Goal: Communication & Community: Answer question/provide support

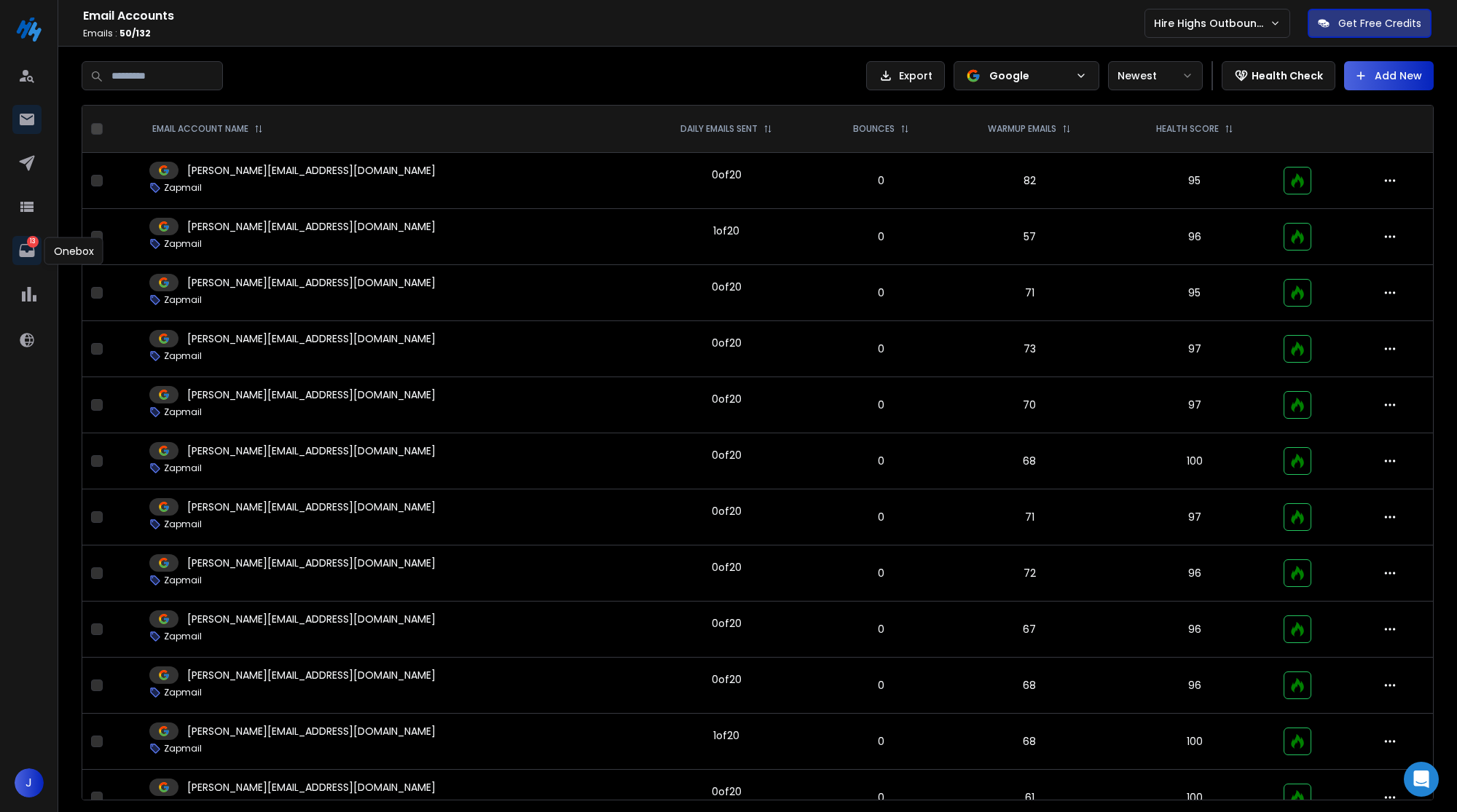
click at [30, 245] on p "13" at bounding box center [32, 242] width 12 height 12
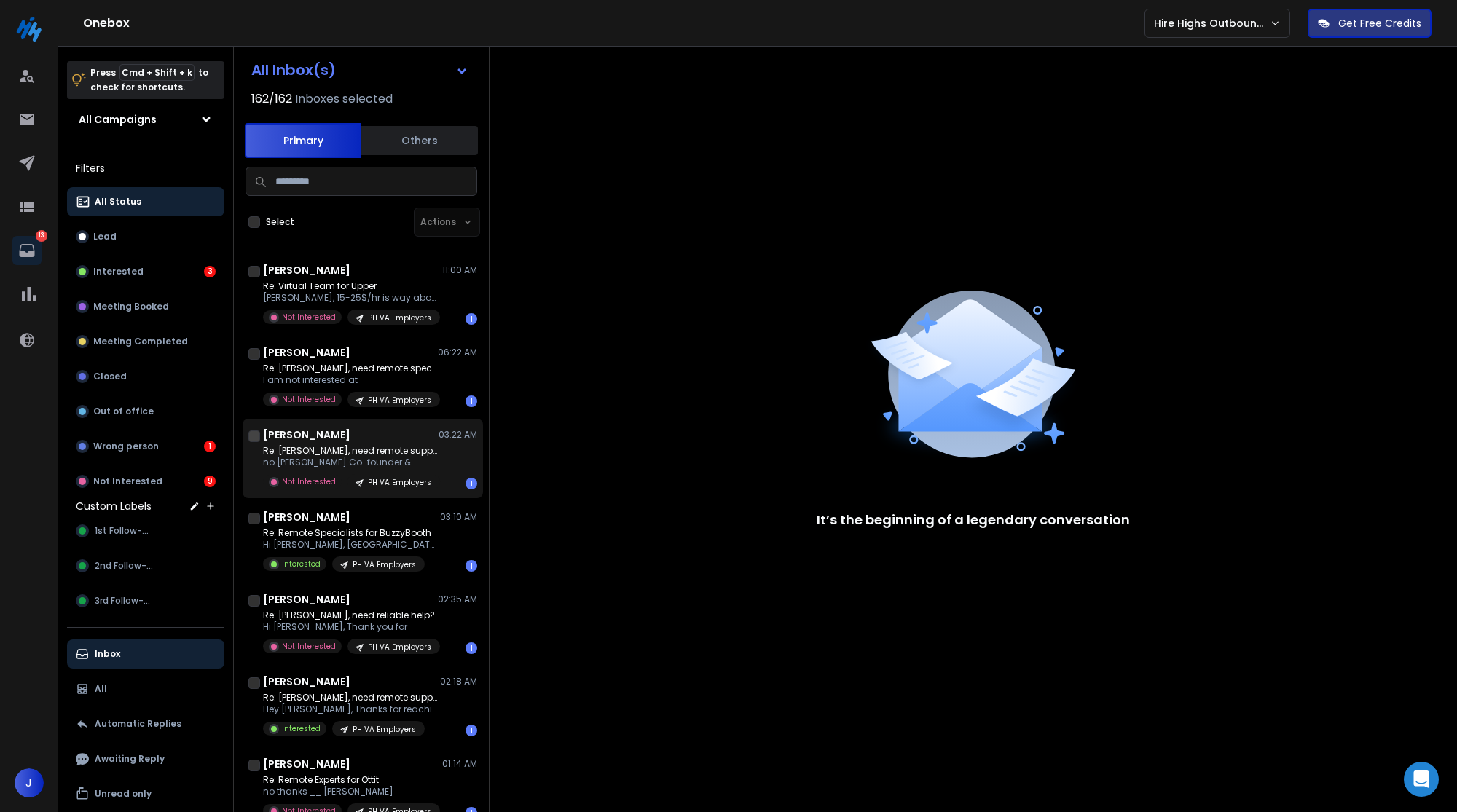
click at [424, 445] on p "Re: [PERSON_NAME], need remote support?" at bounding box center [350, 450] width 174 height 12
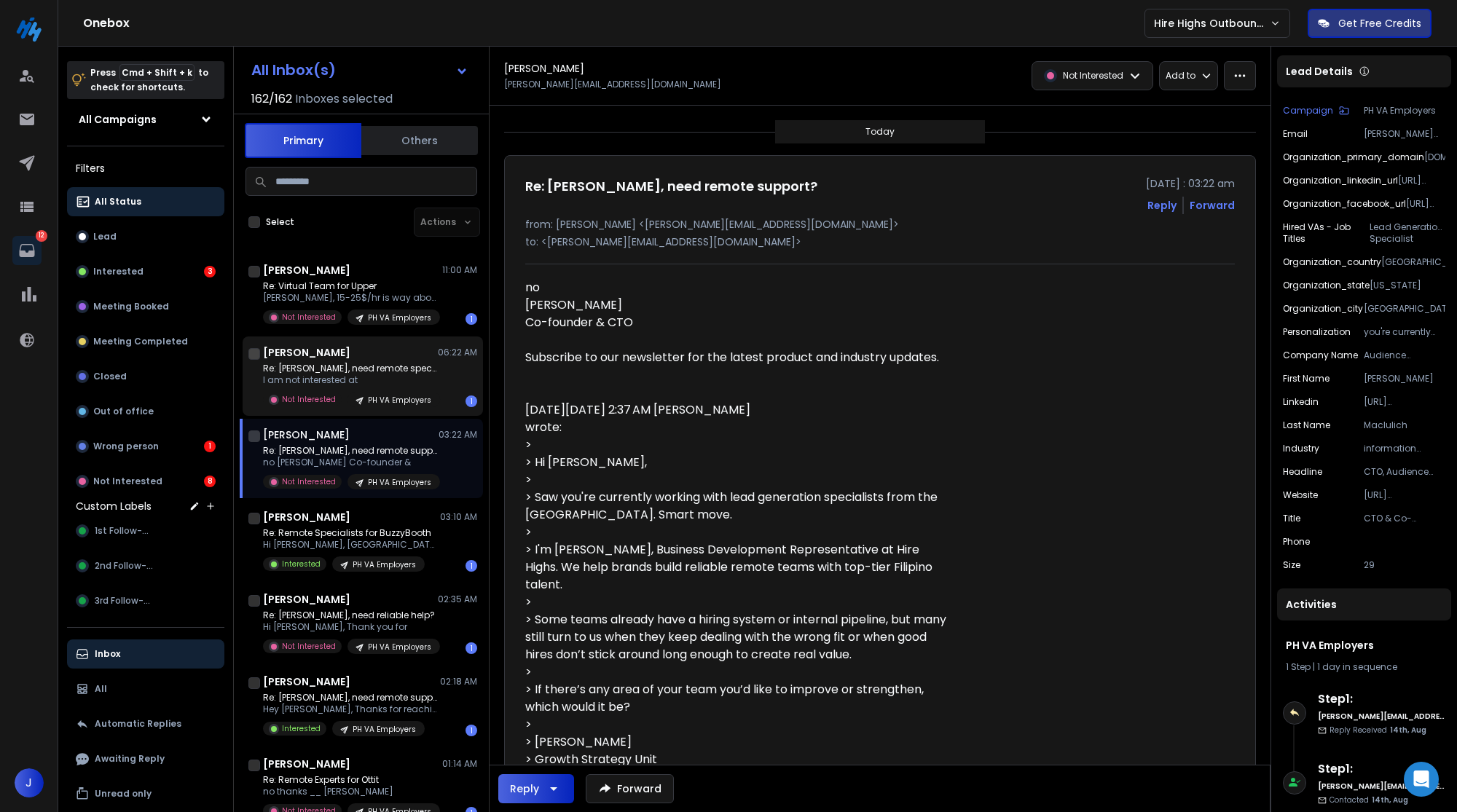
click at [427, 392] on div "PH VA Employers" at bounding box center [394, 400] width 92 height 16
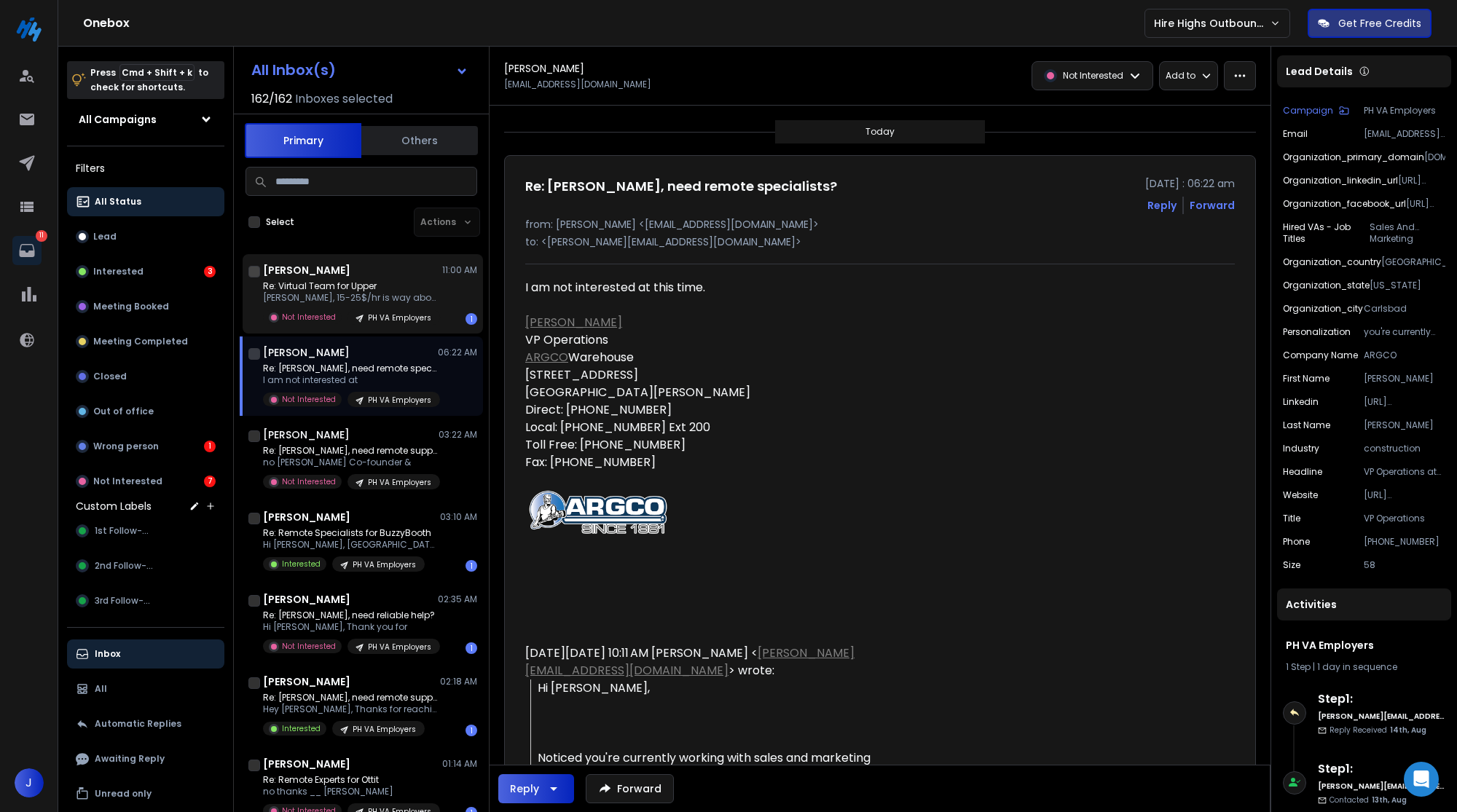
click at [386, 293] on p "[PERSON_NAME], 15-25$/hr is way above" at bounding box center [350, 298] width 174 height 12
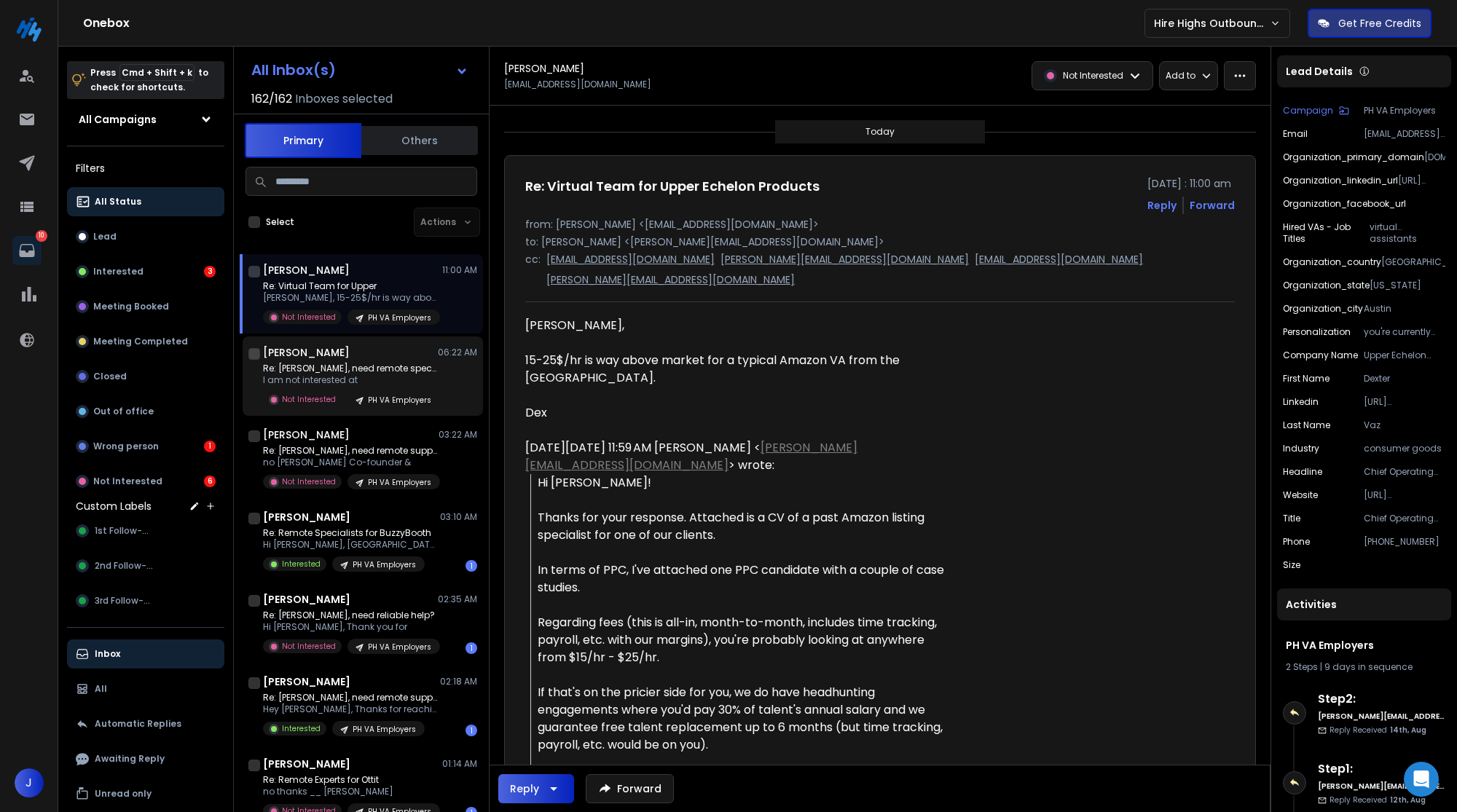
click at [363, 367] on p "Re: [PERSON_NAME], need remote specialists?" at bounding box center [350, 368] width 174 height 12
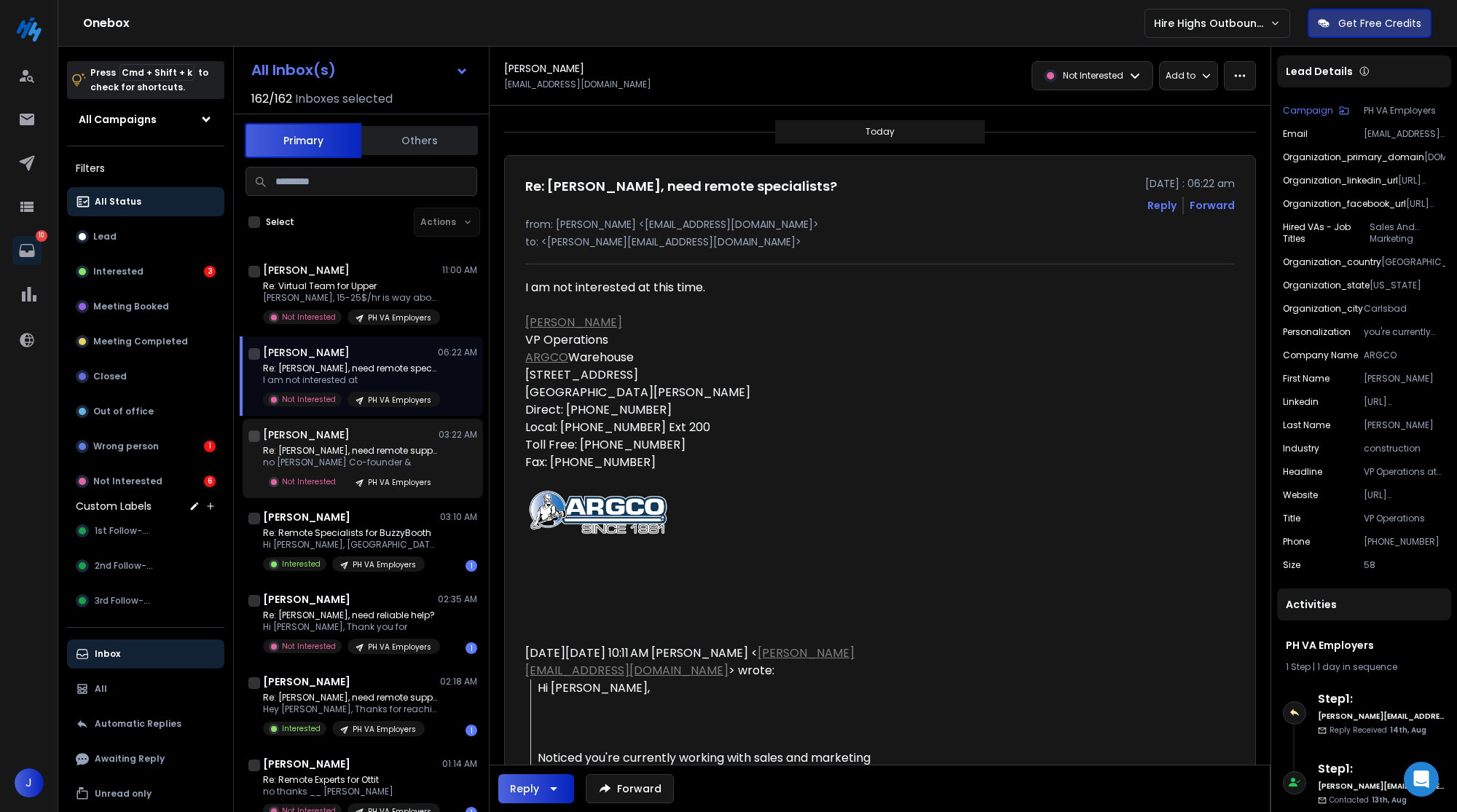
click at [381, 431] on div "[PERSON_NAME] 03:22 AM" at bounding box center [370, 435] width 214 height 15
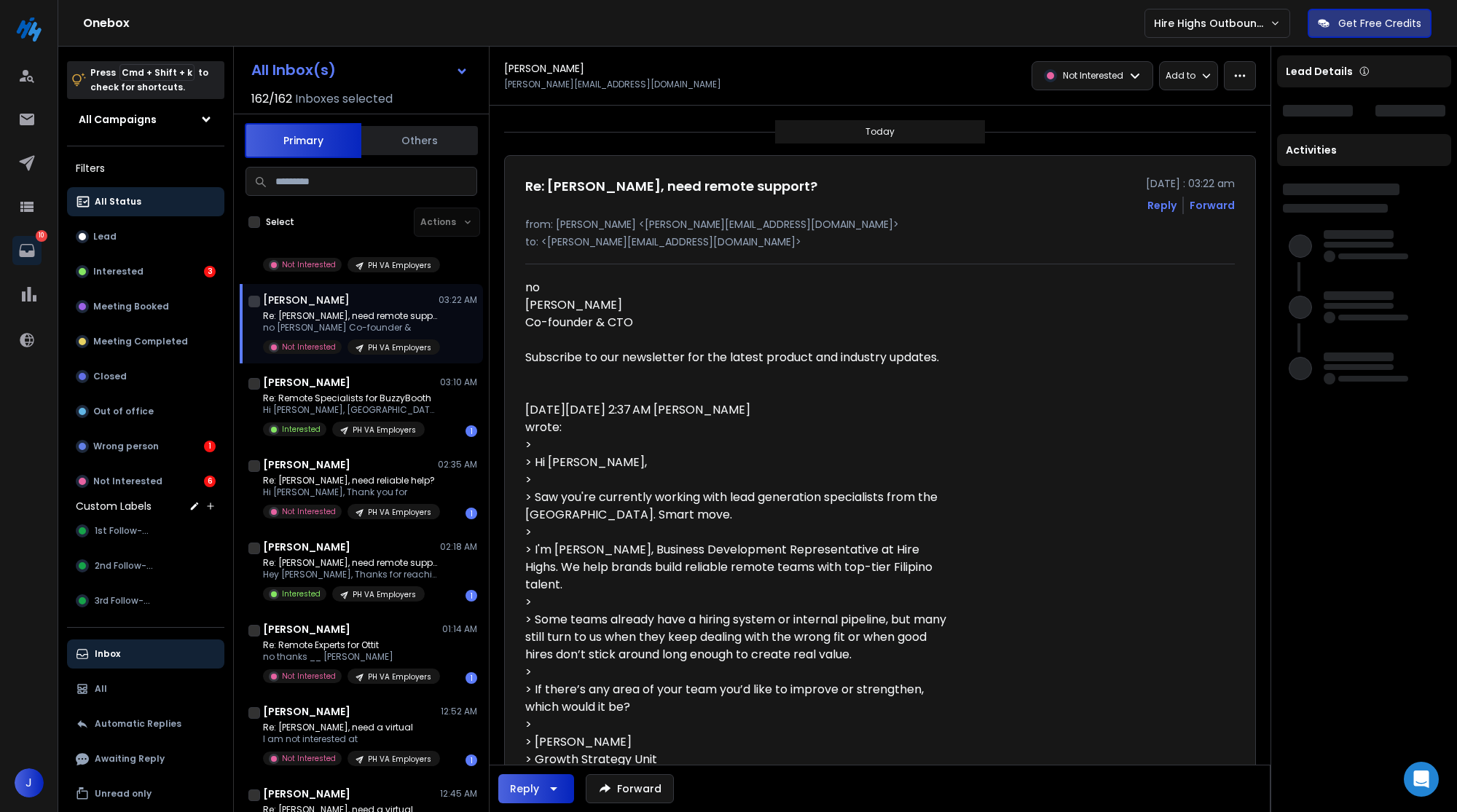
scroll to position [140, 0]
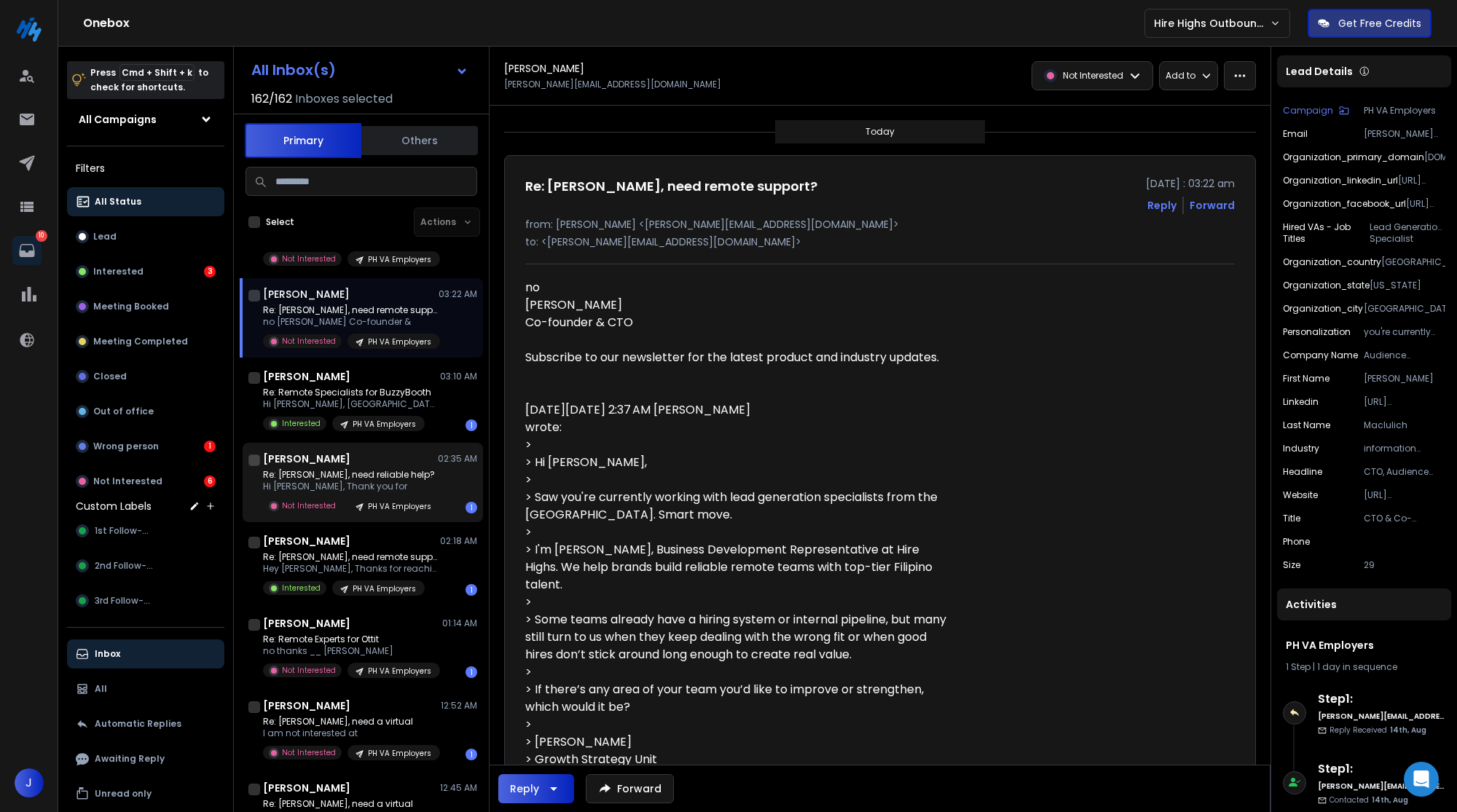
click at [392, 460] on div "[PERSON_NAME] 02:35 AM" at bounding box center [370, 459] width 214 height 15
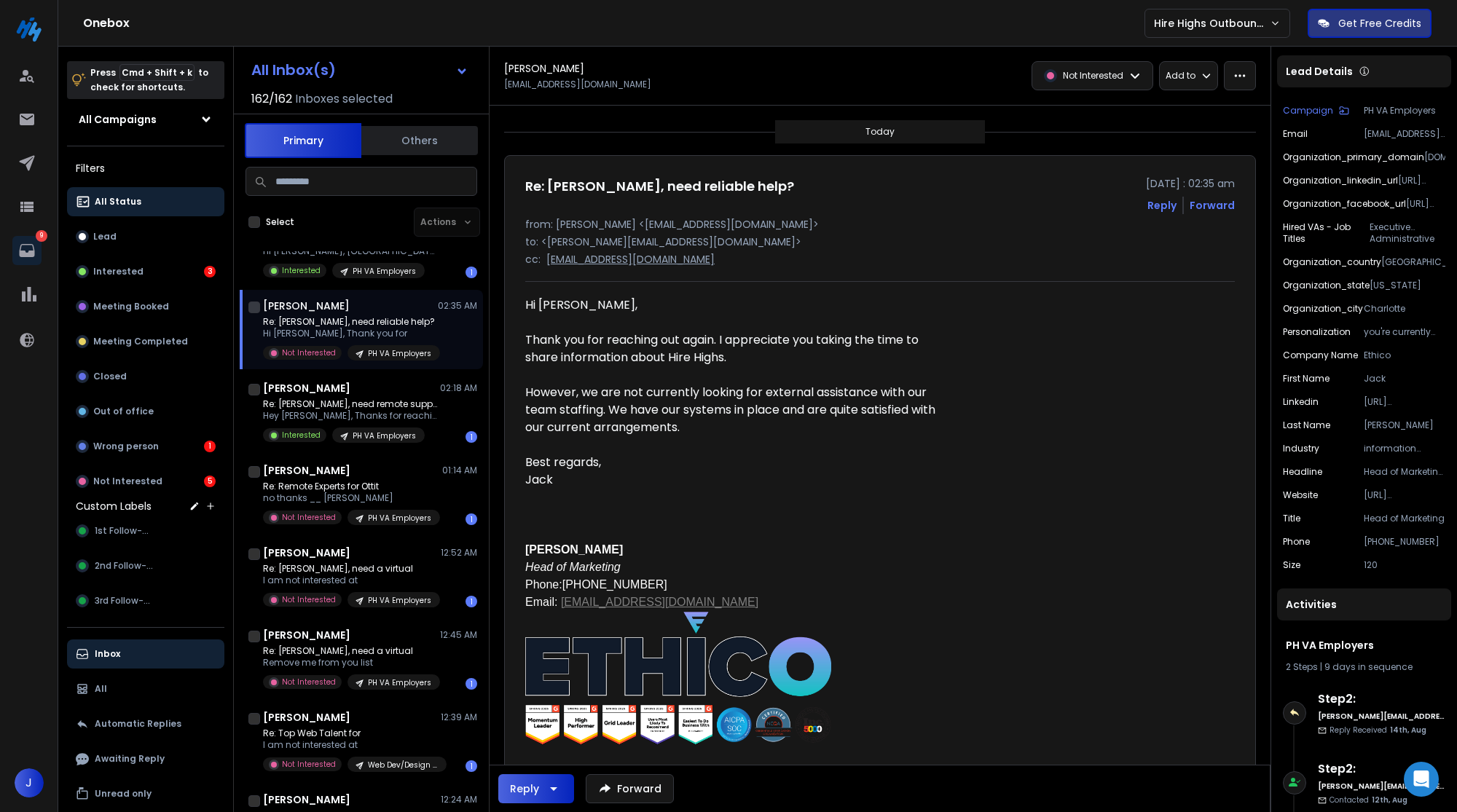
scroll to position [308, 0]
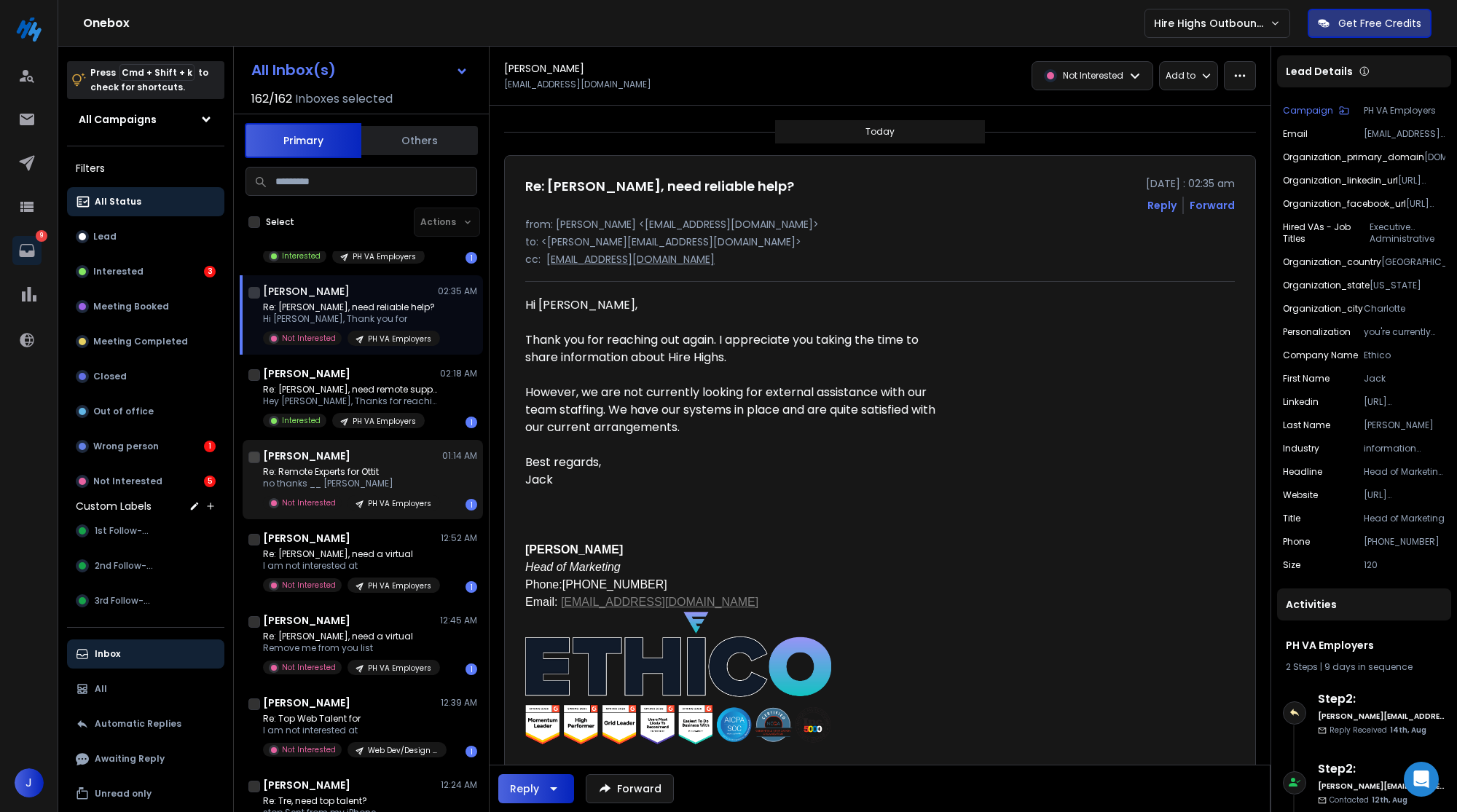
click at [370, 461] on div "[PERSON_NAME] 01:14 AM" at bounding box center [370, 456] width 214 height 15
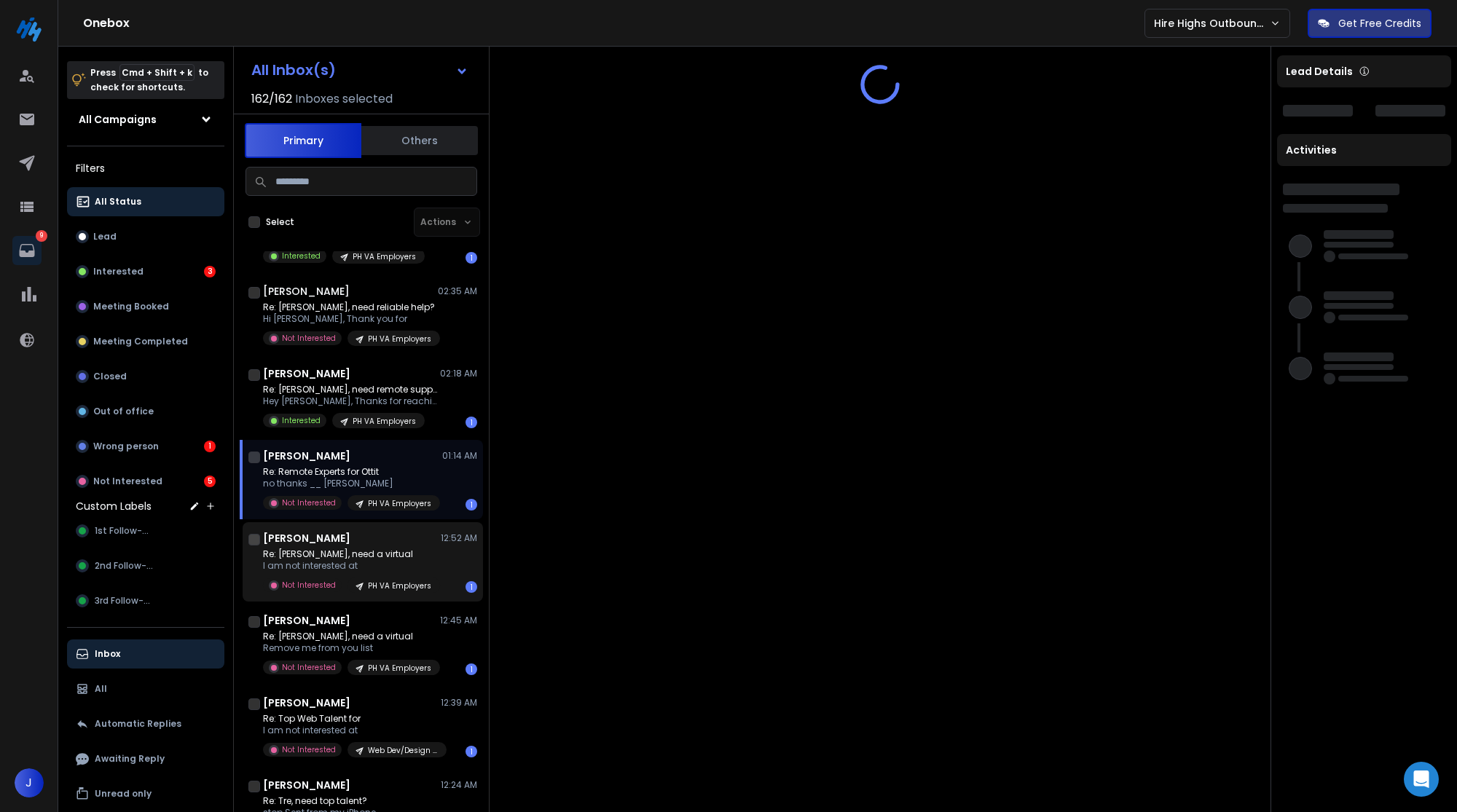
click at [371, 560] on p "I am not interested at" at bounding box center [350, 566] width 174 height 12
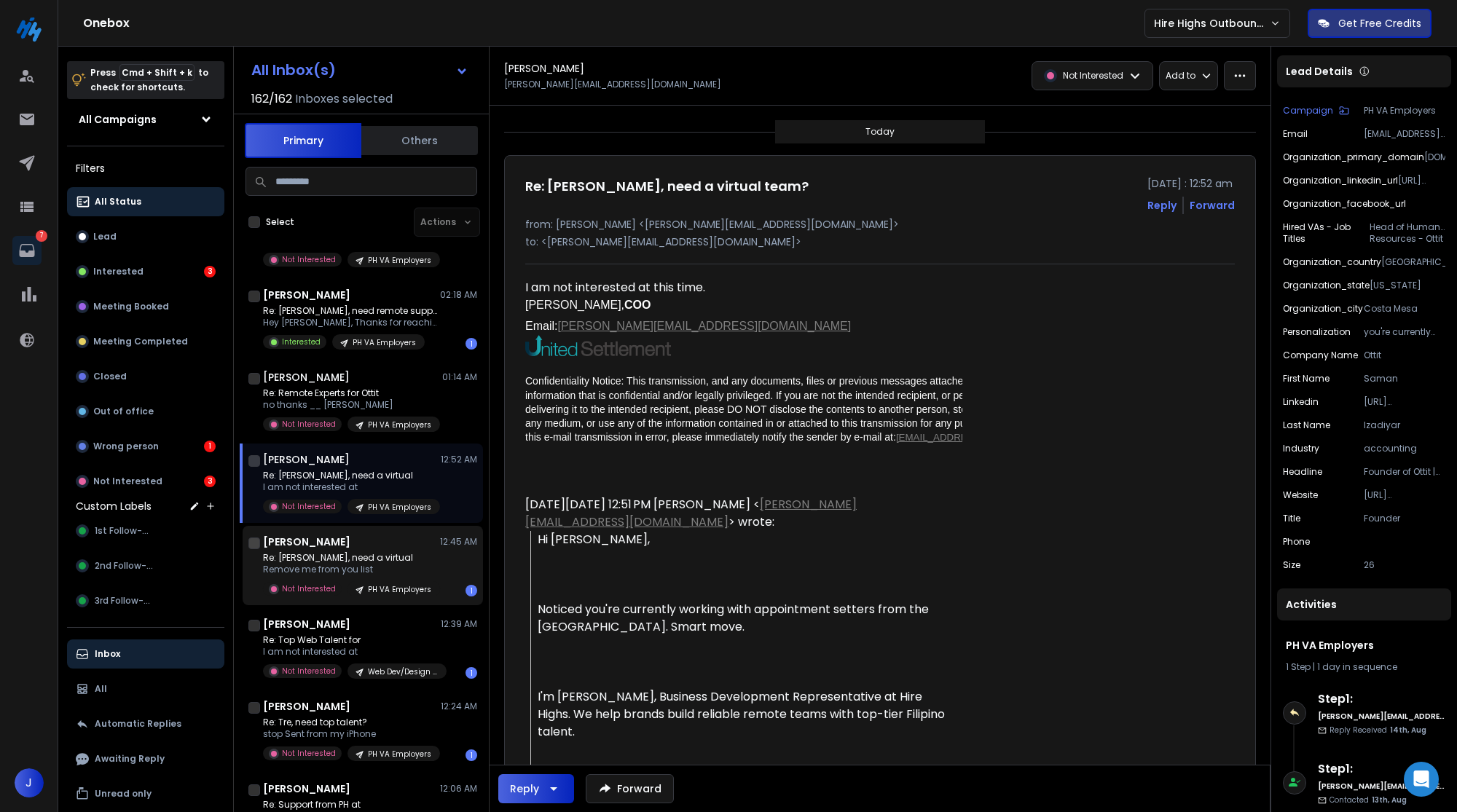
click at [381, 576] on div "Re: [PERSON_NAME], need a virtual Remove me from you list Not Interested PH VA …" at bounding box center [352, 574] width 177 height 44
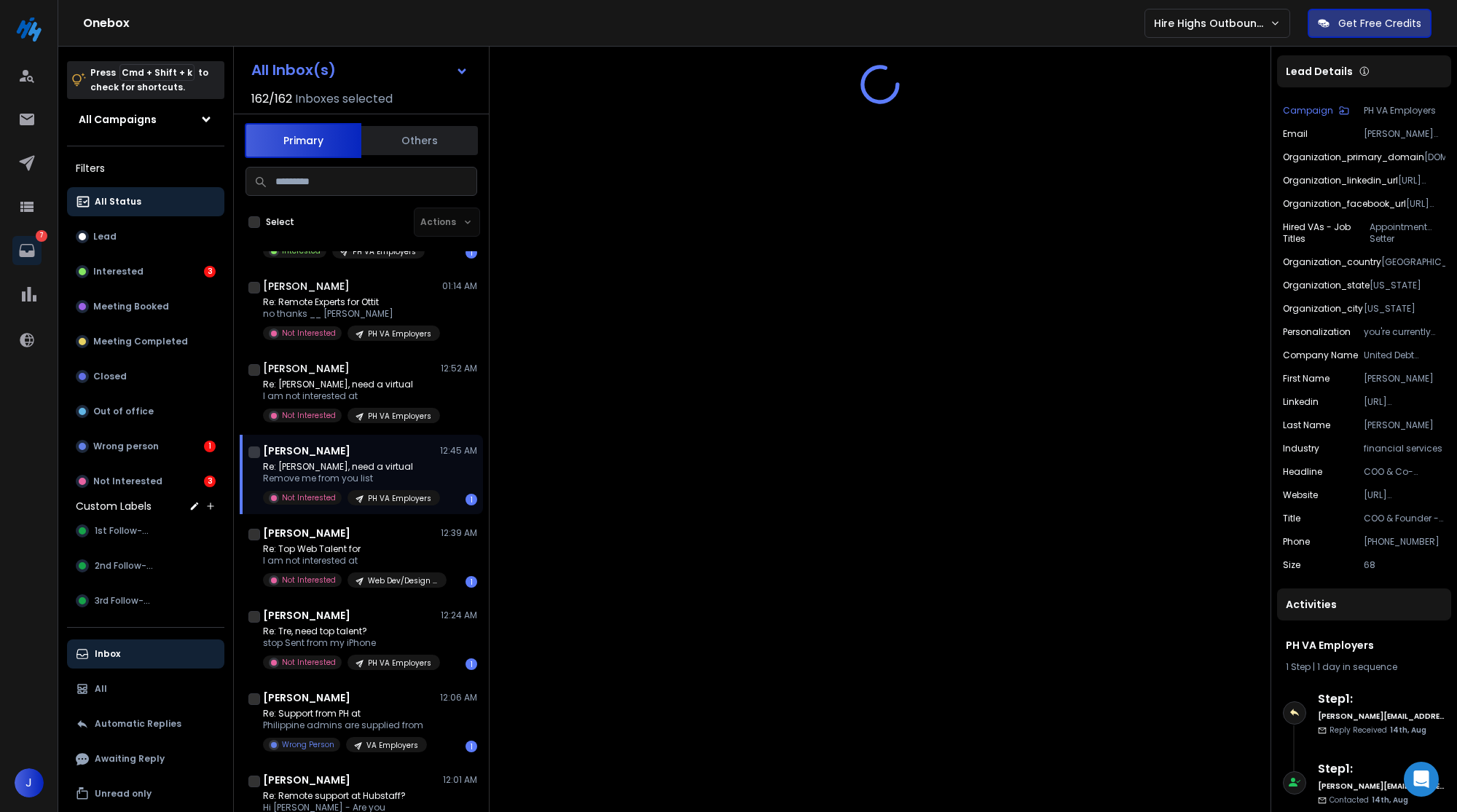
scroll to position [483, 0]
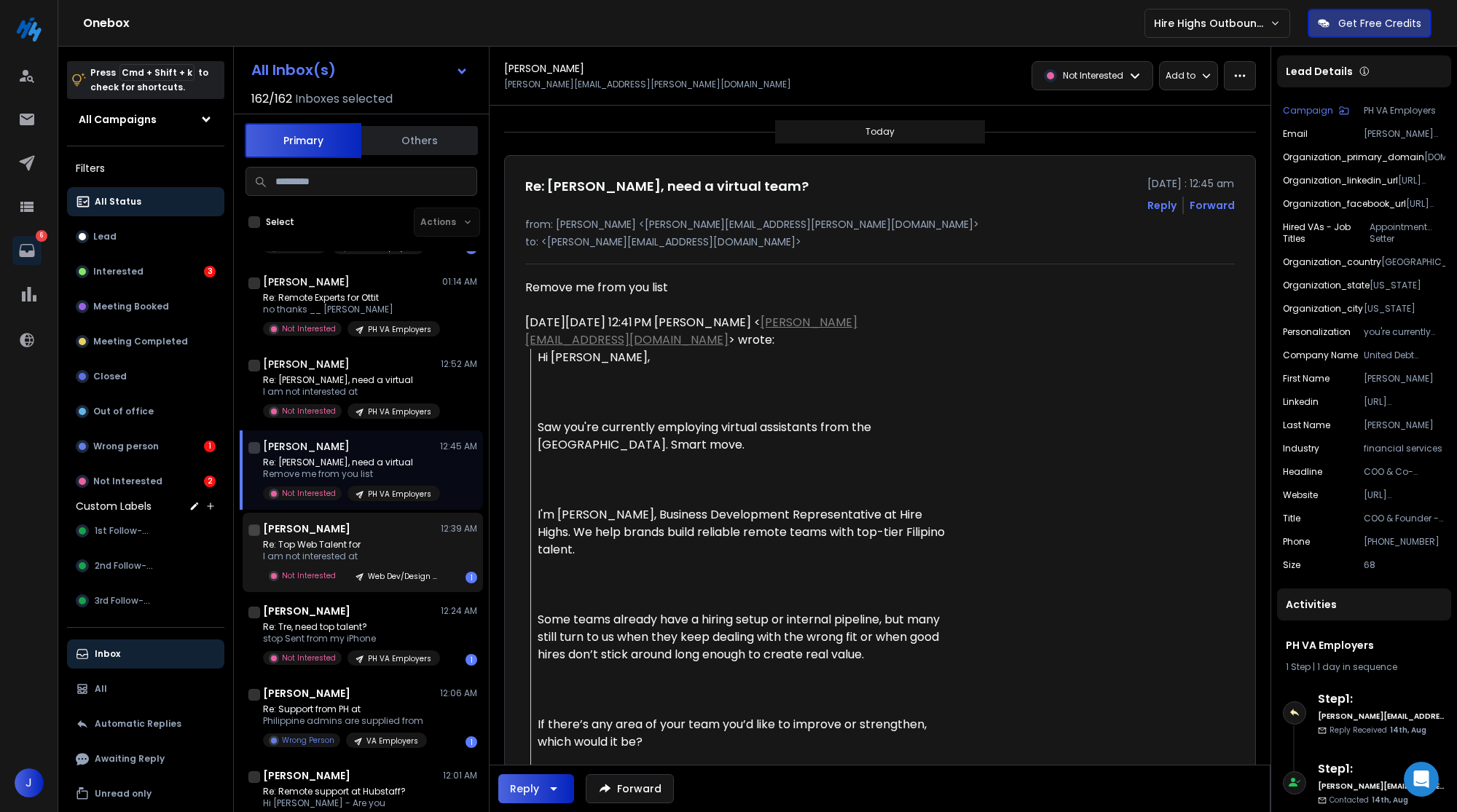
click at [378, 548] on p "Re: Top Web Talent for" at bounding box center [350, 544] width 174 height 12
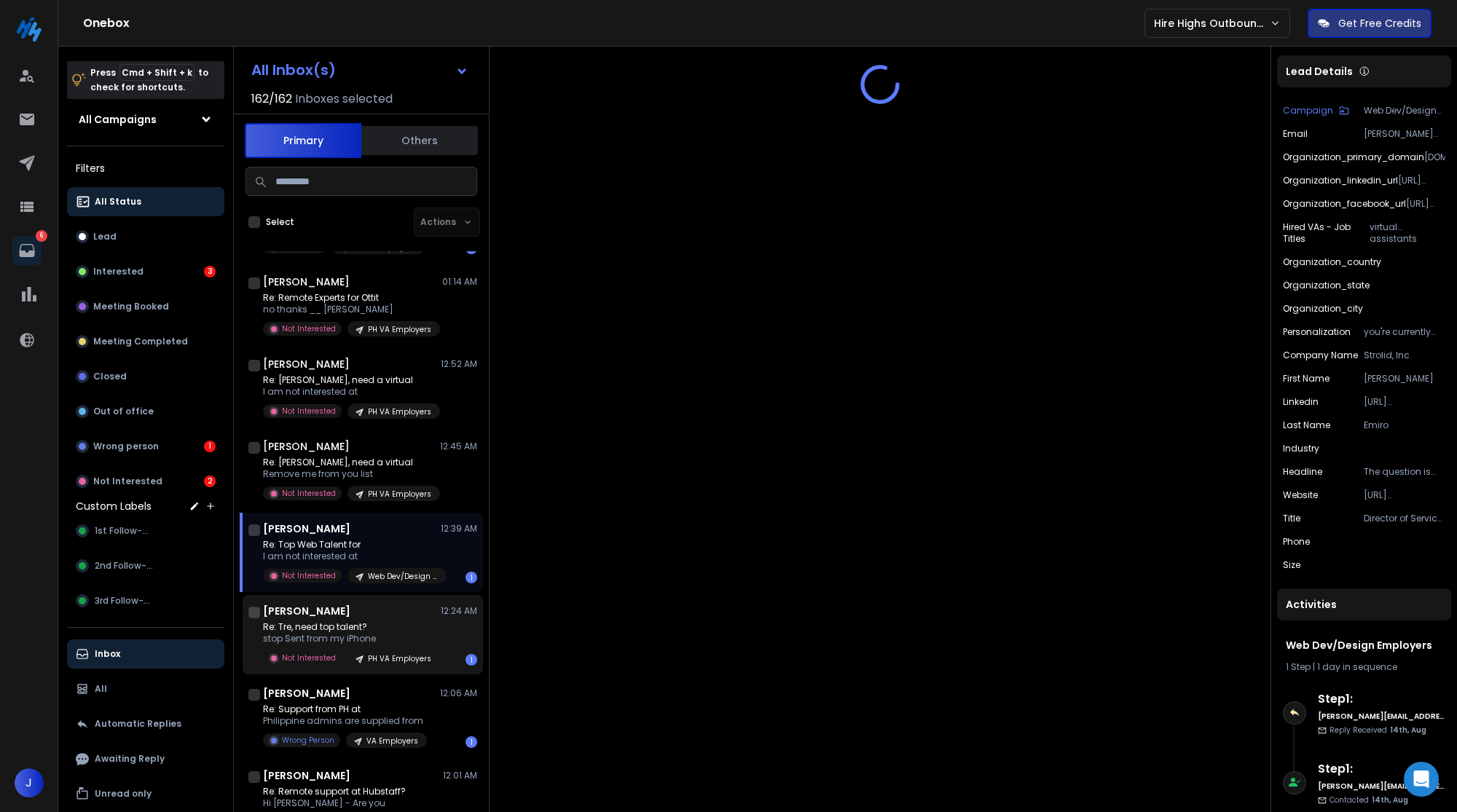
click at [378, 621] on p "Re: Tre, need top talent?" at bounding box center [350, 627] width 174 height 12
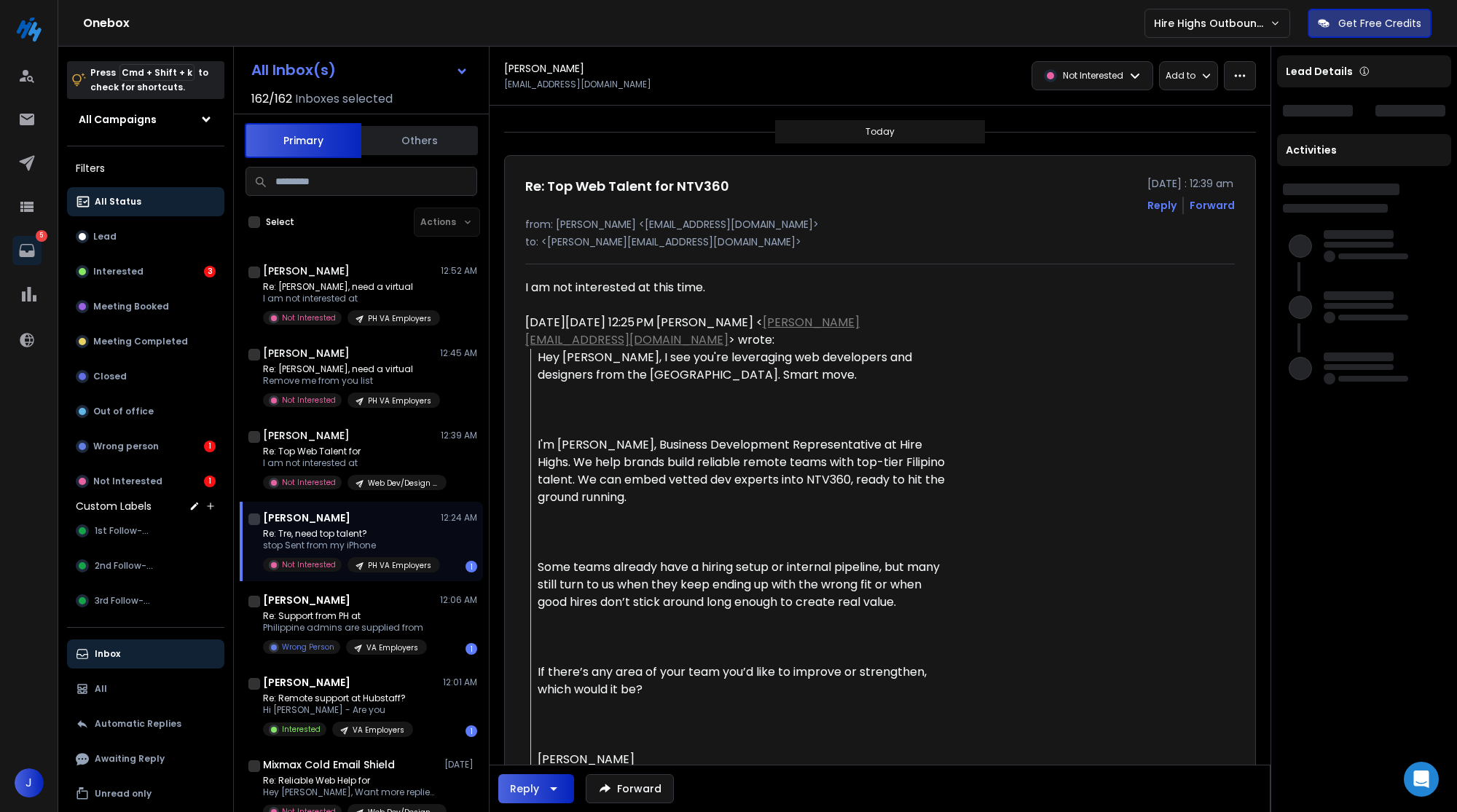
scroll to position [581, 0]
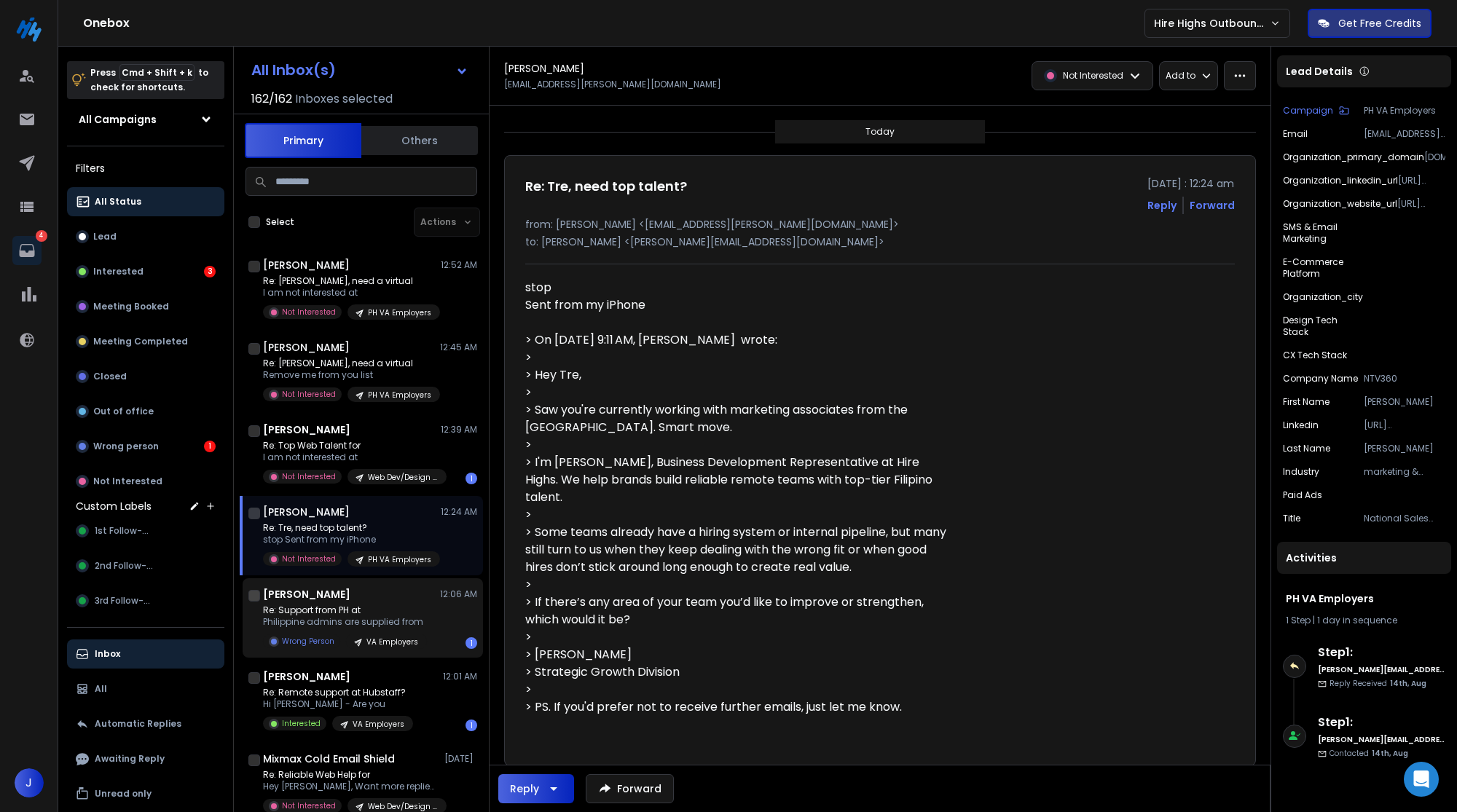
click at [382, 621] on p "Philippine admins are supplied from" at bounding box center [345, 622] width 164 height 12
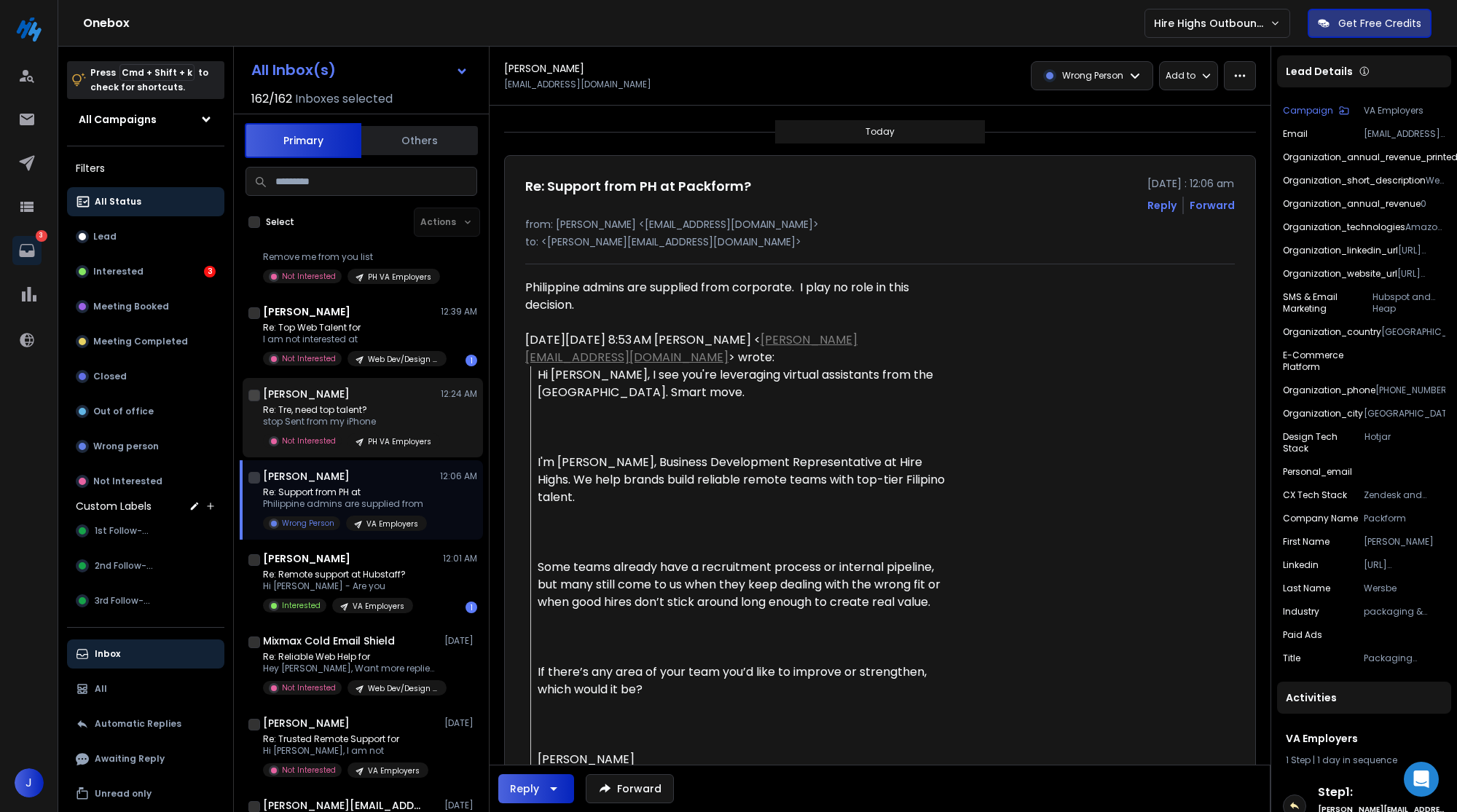
scroll to position [717, 0]
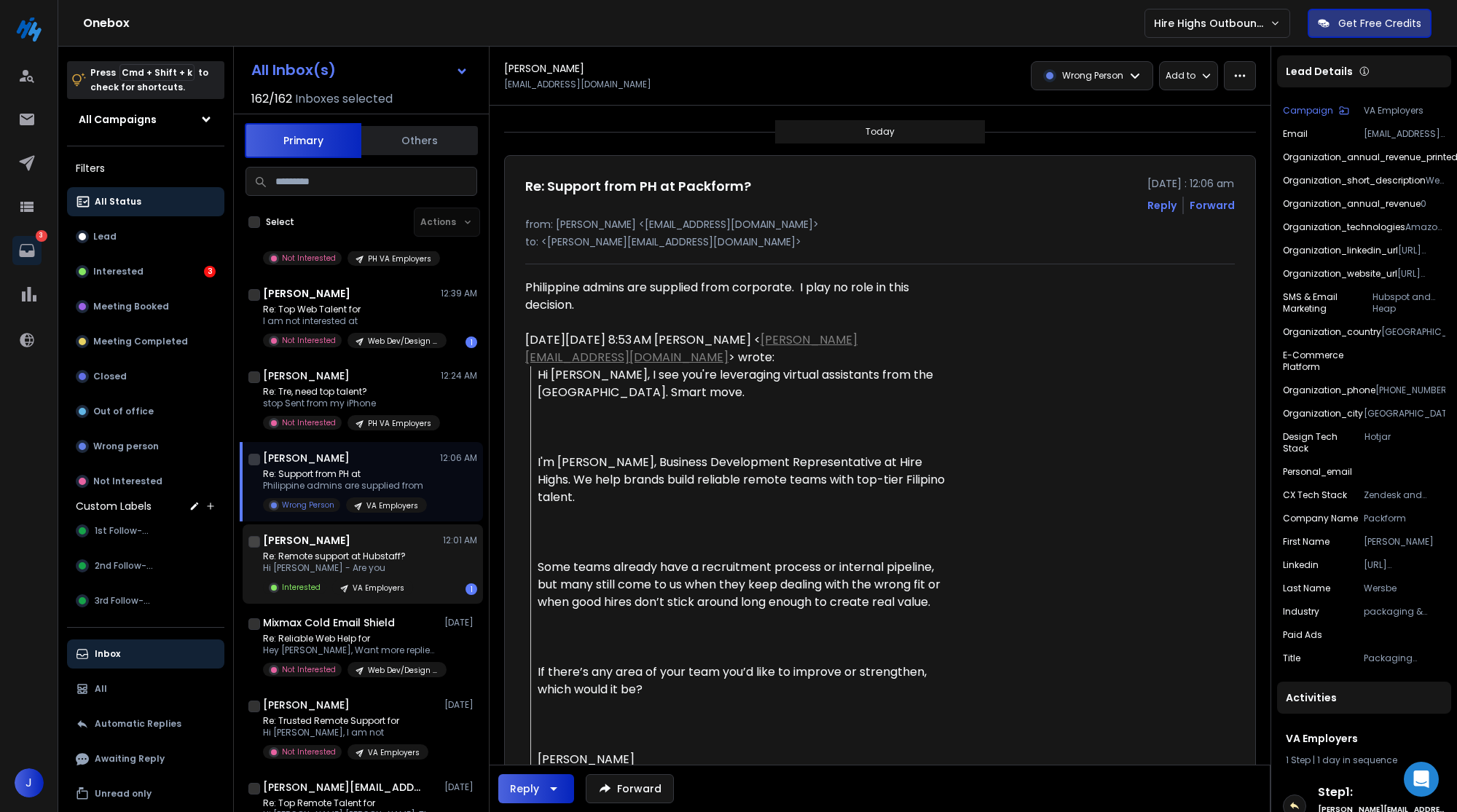
click at [426, 535] on div "[PERSON_NAME] 12:01 AM" at bounding box center [370, 541] width 214 height 15
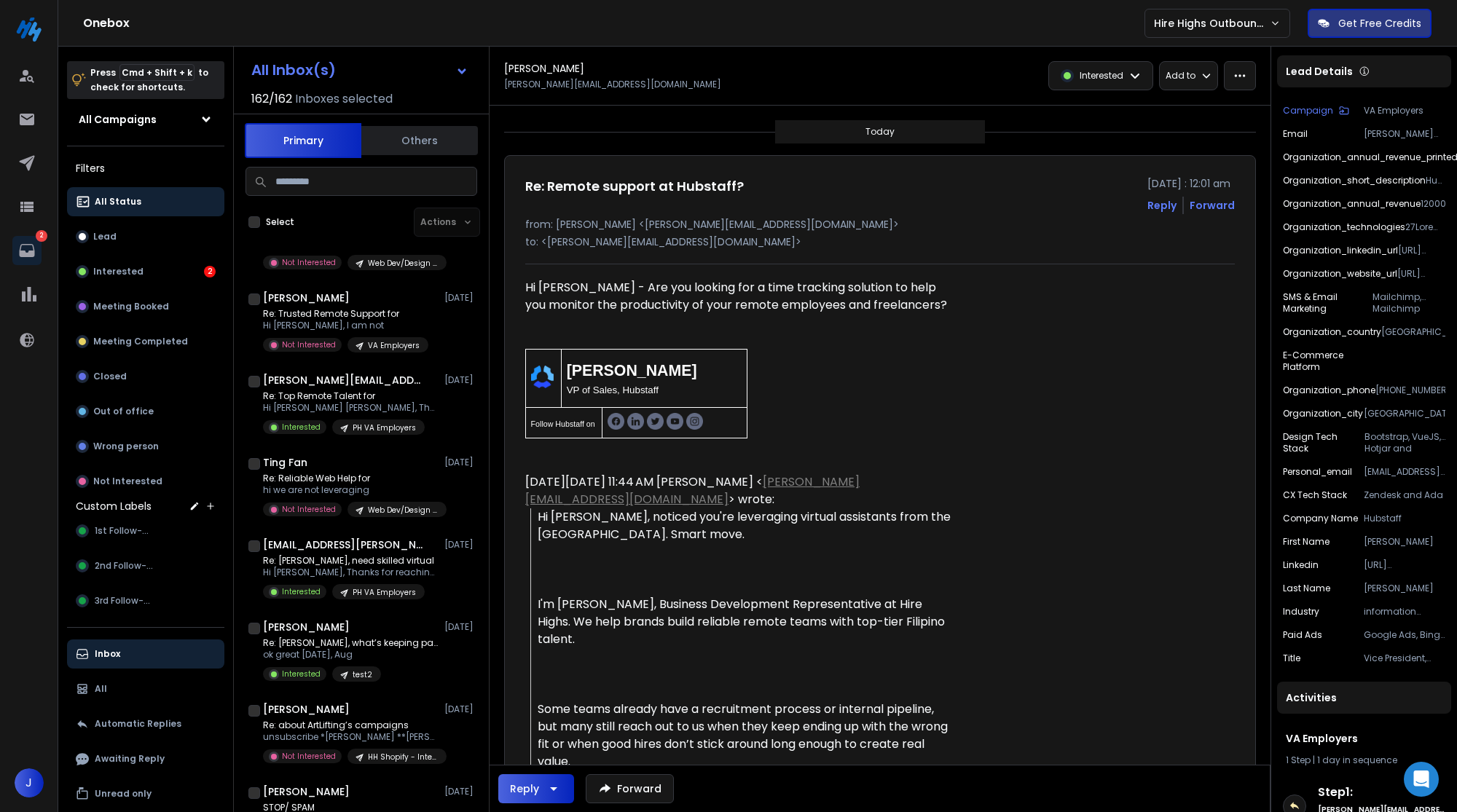
scroll to position [1133, 0]
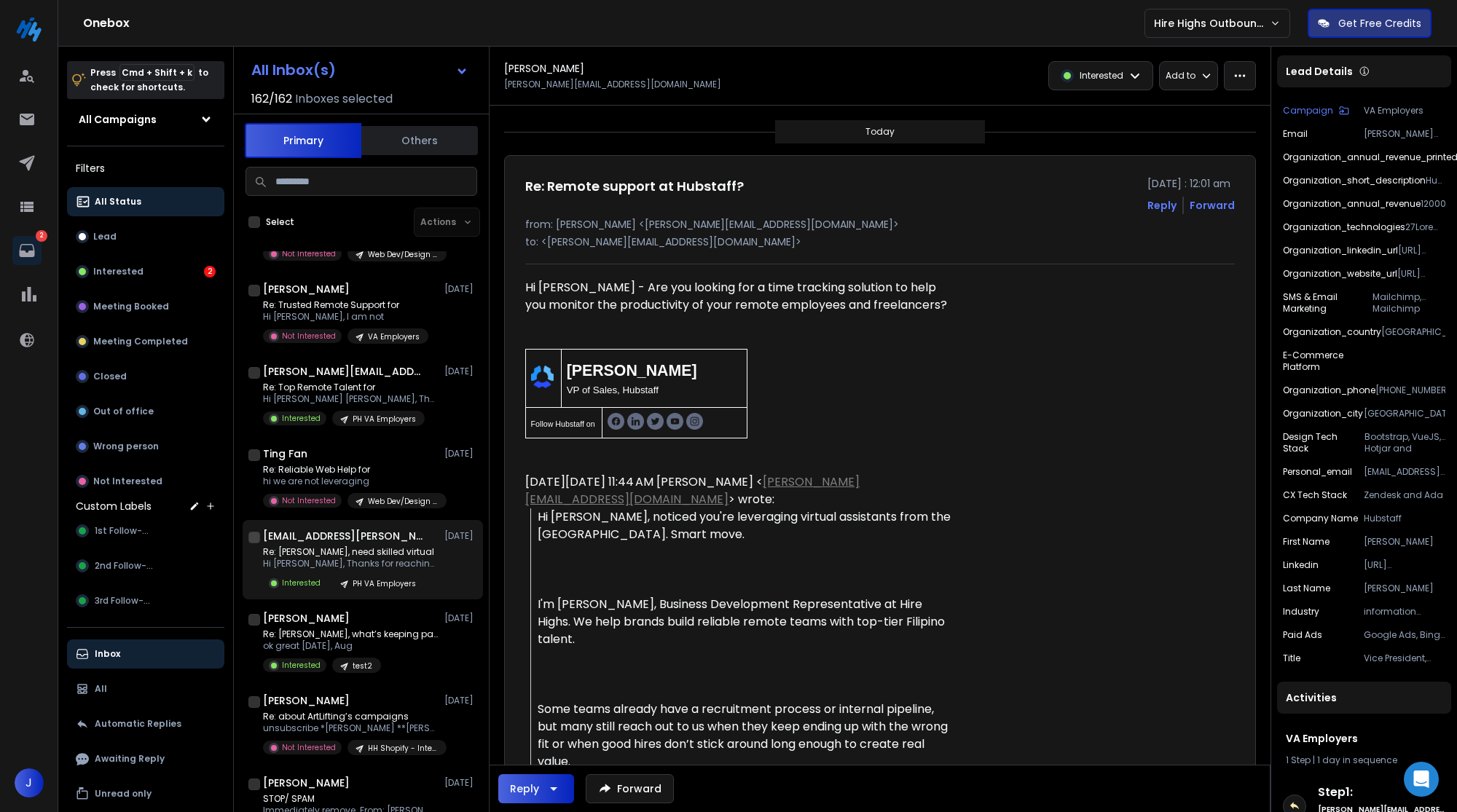
click at [380, 563] on p "Hi [PERSON_NAME], Thanks for reaching out!" at bounding box center [350, 564] width 174 height 12
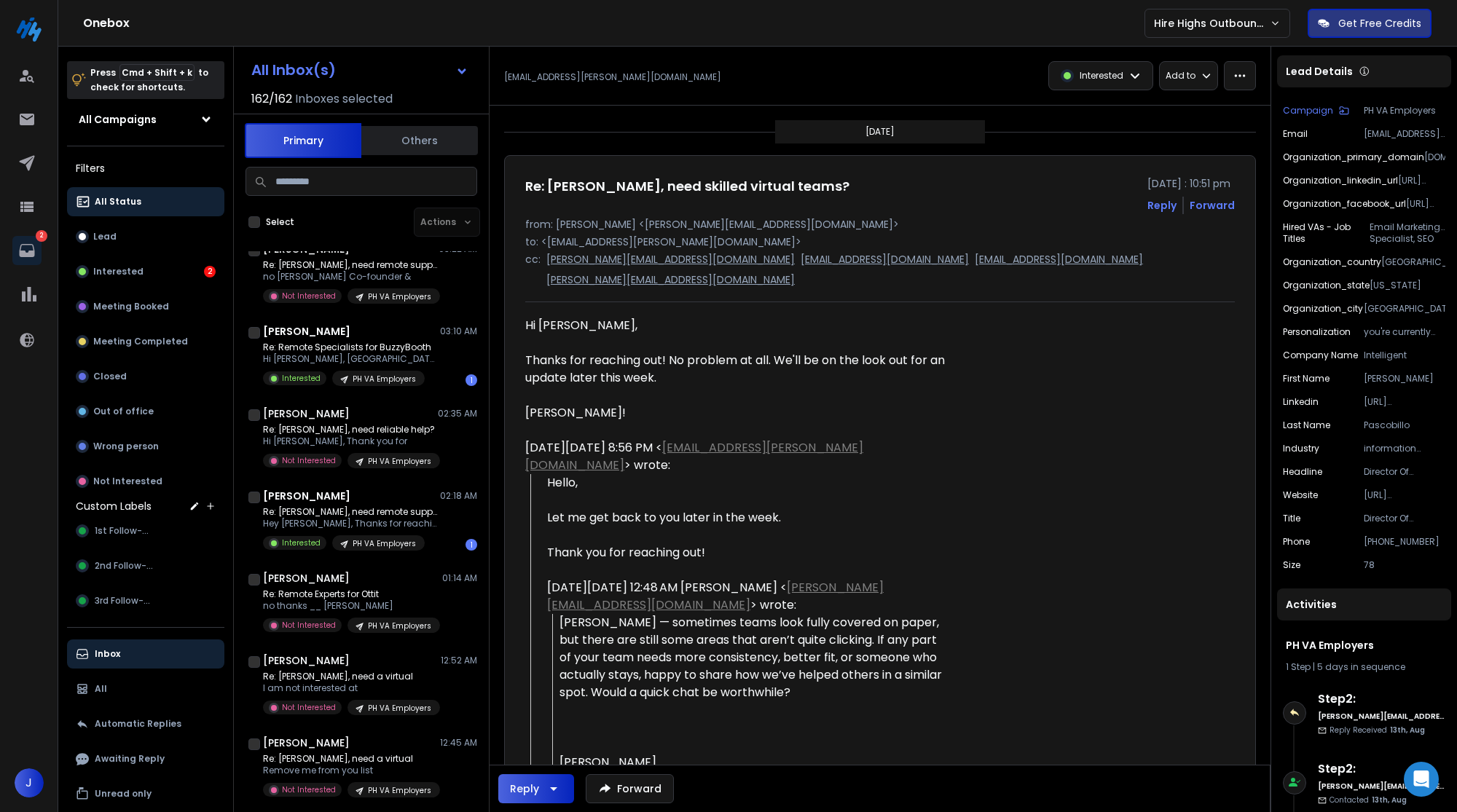
scroll to position [0, 0]
